Goal: Navigation & Orientation: Find specific page/section

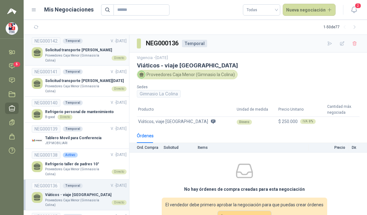
click at [60, 52] on p "Solicitud transporte [PERSON_NAME]" at bounding box center [85, 50] width 81 height 6
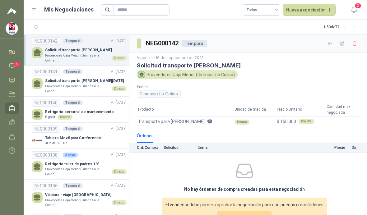
scroll to position [22, 0]
click at [49, 84] on p "Proveedores Caja Menor (Gimnasio la Colina)" at bounding box center [77, 89] width 64 height 10
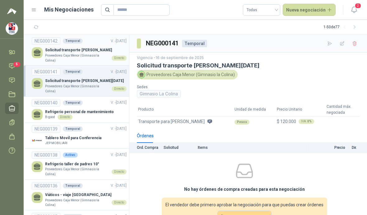
click at [36, 37] on link "NEG000142 Temporal V. - [DATE] Solicitud transporte [PERSON_NAME] Proveedores […" at bounding box center [79, 49] width 95 height 25
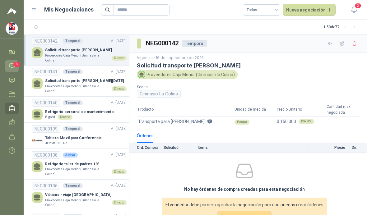
click at [11, 64] on icon at bounding box center [11, 66] width 5 height 5
